Goal: Find specific page/section: Locate item on page

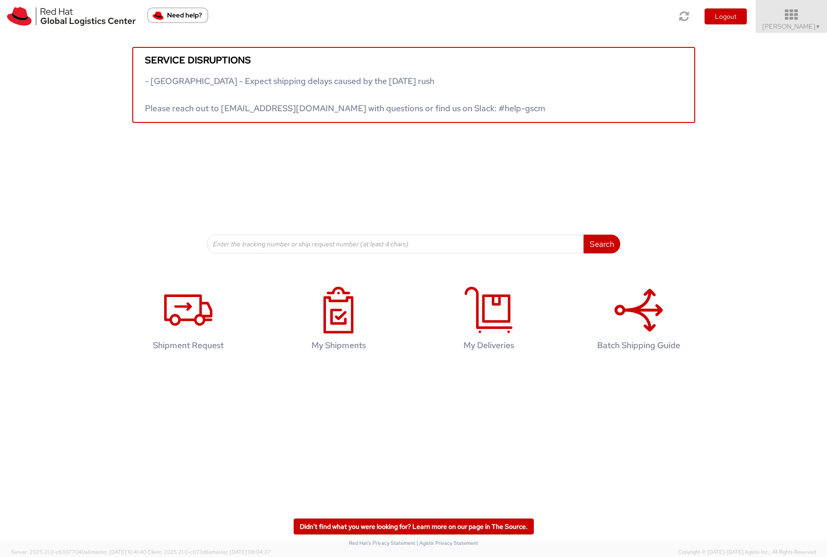
click at [781, 24] on link "Sona Mala ▼" at bounding box center [791, 16] width 71 height 33
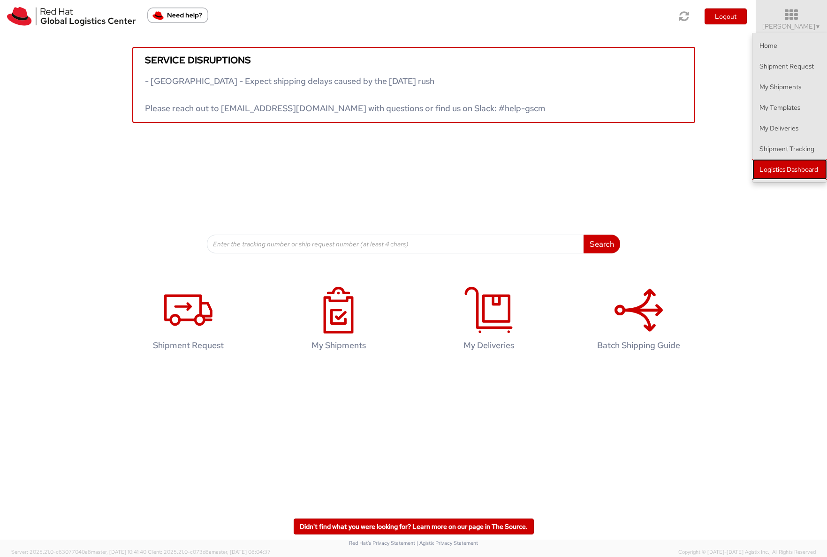
click at [789, 174] on link "Logistics Dashboard" at bounding box center [789, 169] width 75 height 21
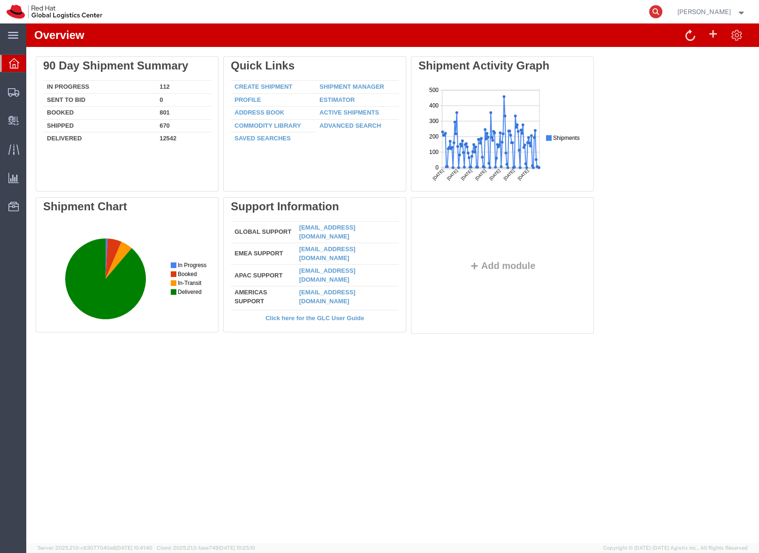
click at [662, 12] on icon at bounding box center [655, 11] width 13 height 13
click at [523, 12] on input "search" at bounding box center [506, 11] width 285 height 23
paste input "393444503053"
type input "393444503053"
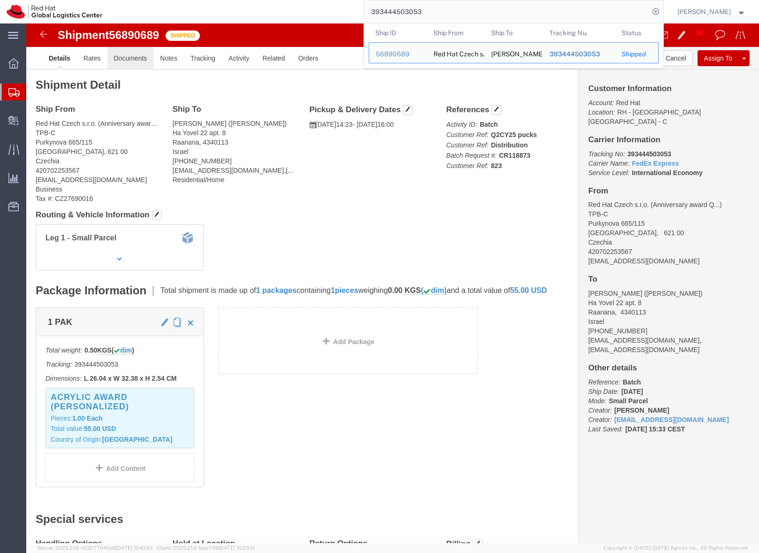
click link "Documents"
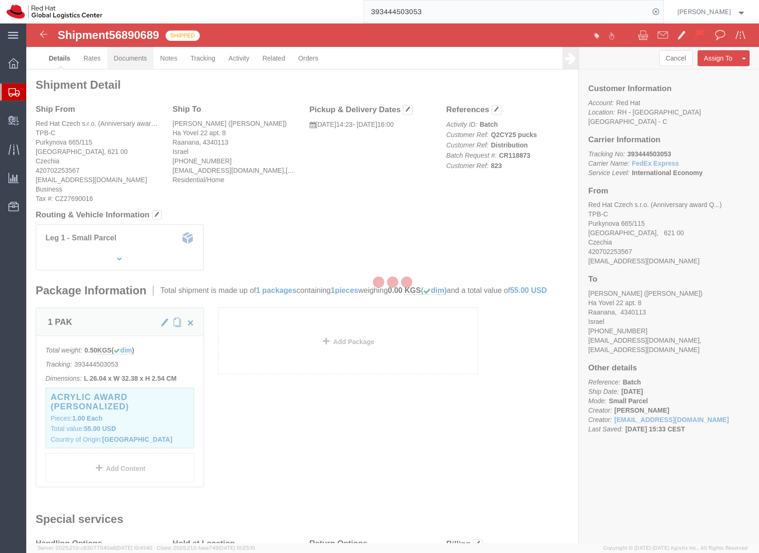
click div
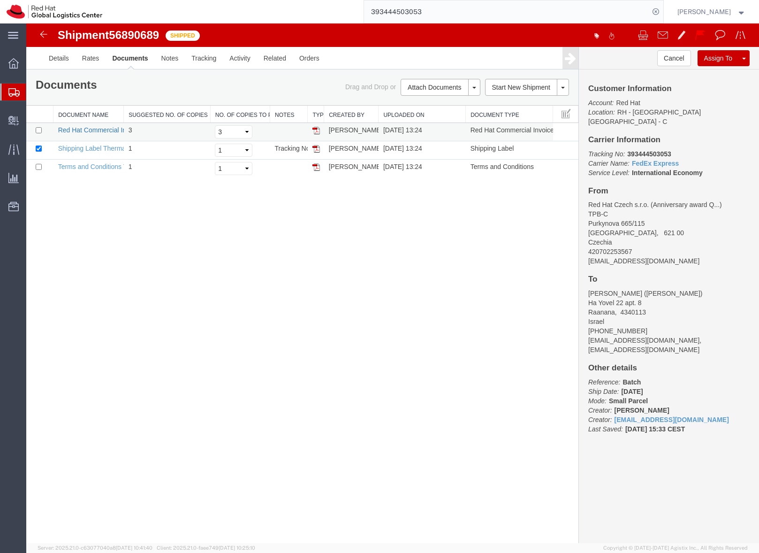
click at [100, 130] on link "Red Hat Commercial Invoice Thermal" at bounding box center [112, 130] width 109 height 8
